Goal: Task Accomplishment & Management: Manage account settings

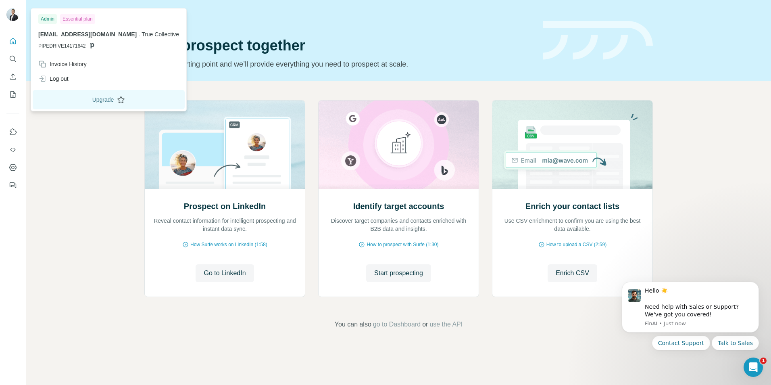
click at [94, 105] on button "Upgrade" at bounding box center [109, 99] width 152 height 19
click at [73, 18] on div "Essential plan" at bounding box center [77, 19] width 35 height 10
click at [76, 66] on div "Invoice History" at bounding box center [62, 64] width 48 height 8
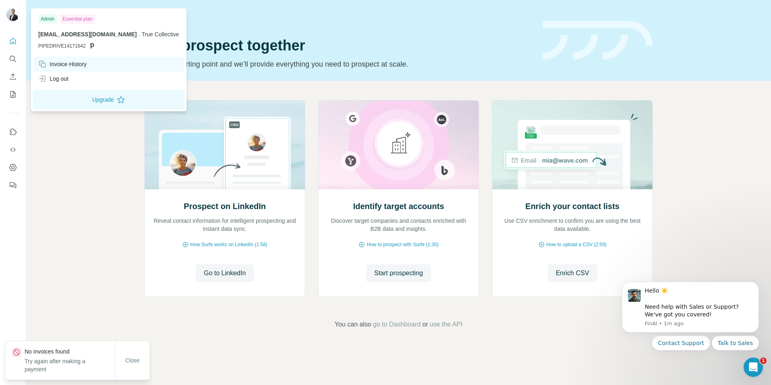
click at [74, 64] on div "Invoice History" at bounding box center [62, 64] width 48 height 8
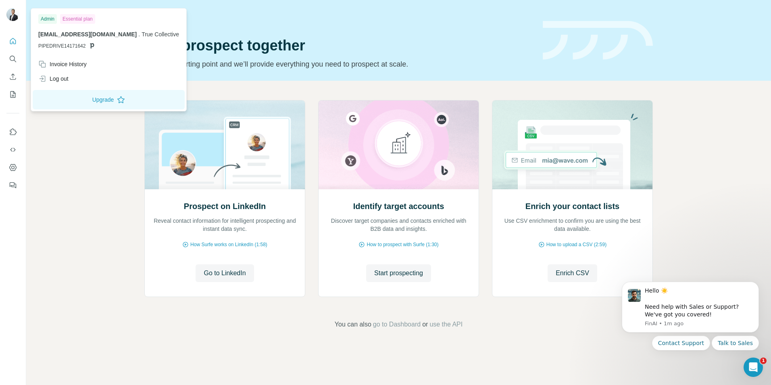
click at [73, 21] on div "Essential plan" at bounding box center [77, 19] width 35 height 10
click at [73, 20] on div "Essential plan" at bounding box center [77, 19] width 35 height 10
drag, startPoint x: 73, startPoint y: 20, endPoint x: 50, endPoint y: 67, distance: 51.9
click at [50, 67] on div "Invoice History" at bounding box center [62, 64] width 48 height 8
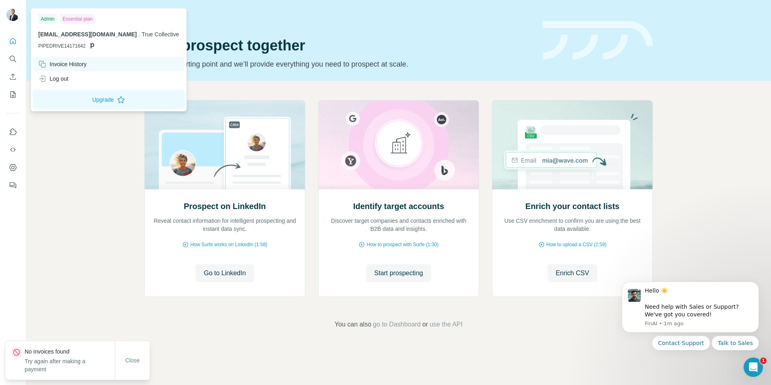
click at [44, 65] on icon at bounding box center [42, 64] width 8 height 8
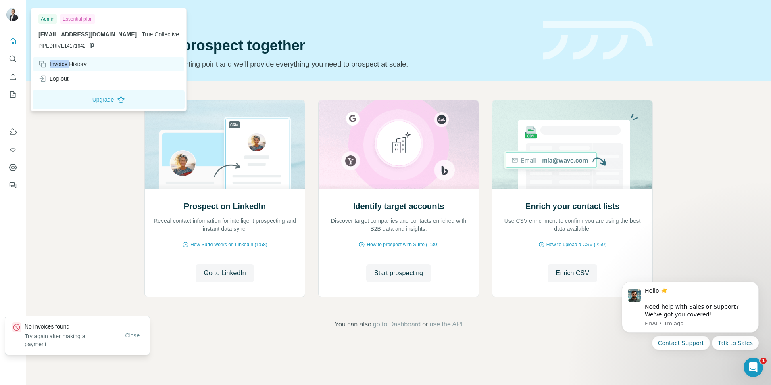
click at [44, 65] on icon at bounding box center [42, 64] width 8 height 8
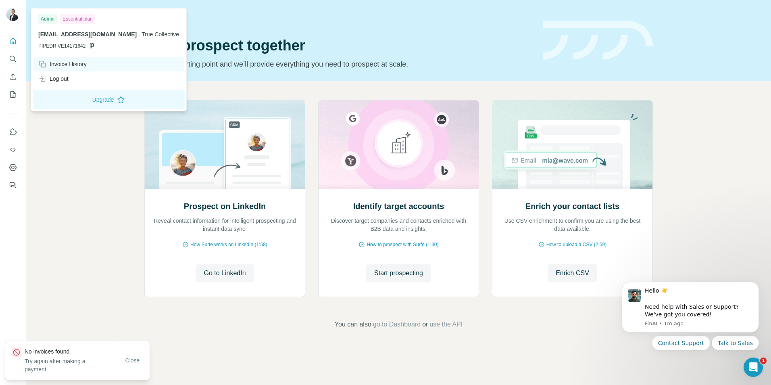
drag, startPoint x: 44, startPoint y: 65, endPoint x: 80, endPoint y: 63, distance: 36.3
click at [80, 63] on div "Invoice History" at bounding box center [62, 64] width 48 height 8
click at [71, 63] on div "Invoice History" at bounding box center [62, 64] width 48 height 8
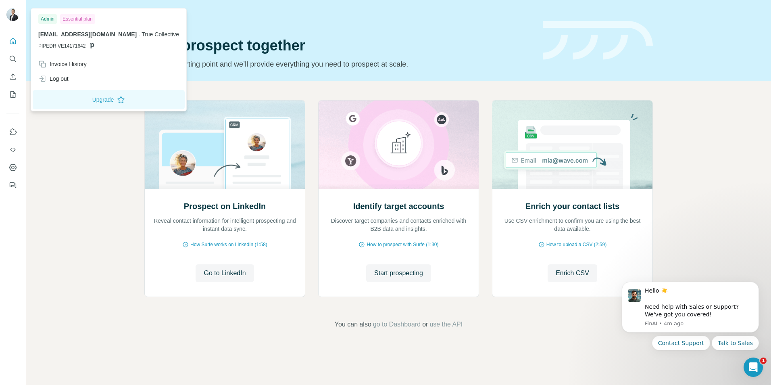
click at [16, 15] on img at bounding box center [12, 14] width 13 height 13
click at [56, 61] on div "Invoice History" at bounding box center [62, 64] width 48 height 8
